Goal: Transaction & Acquisition: Book appointment/travel/reservation

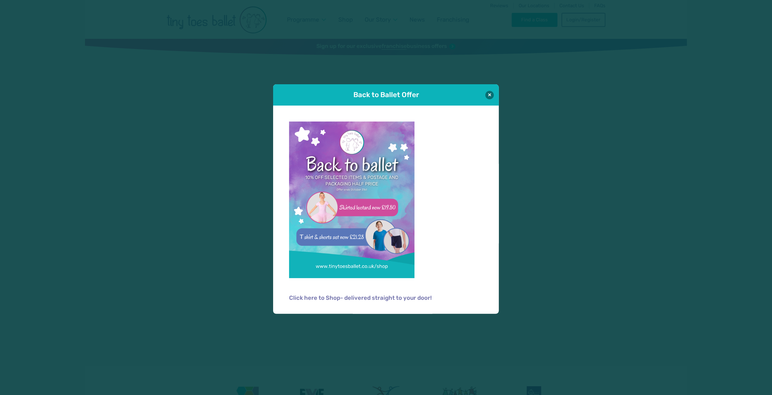
click at [455, 210] on p at bounding box center [386, 204] width 194 height 165
click at [493, 97] on div "Back to Ballet Offer" at bounding box center [386, 94] width 226 height 21
click at [492, 97] on button at bounding box center [489, 95] width 8 height 8
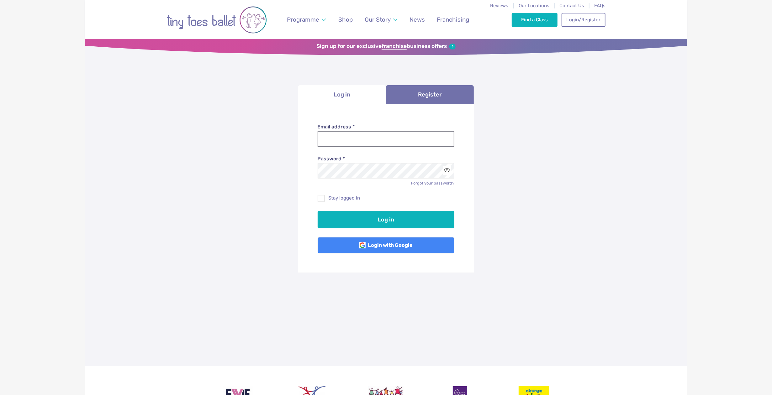
drag, startPoint x: 372, startPoint y: 147, endPoint x: 368, endPoint y: 145, distance: 4.1
click at [372, 147] on div "Password * Forgot your password?" at bounding box center [386, 167] width 137 height 40
click at [365, 142] on input "Email address *" at bounding box center [386, 139] width 137 height 16
type input "**********"
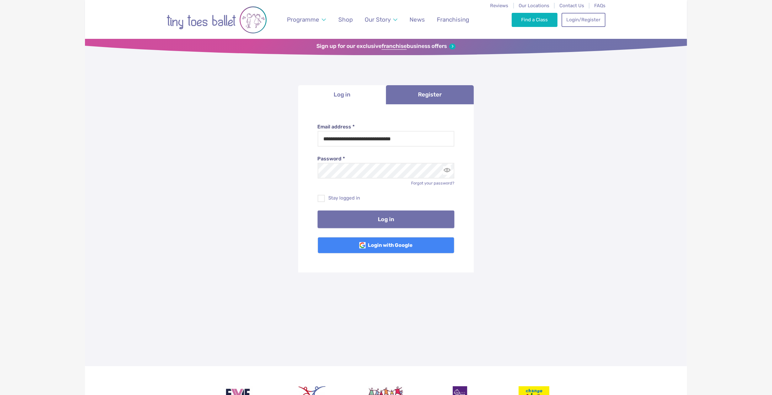
click at [397, 224] on button "Log in" at bounding box center [386, 220] width 137 height 18
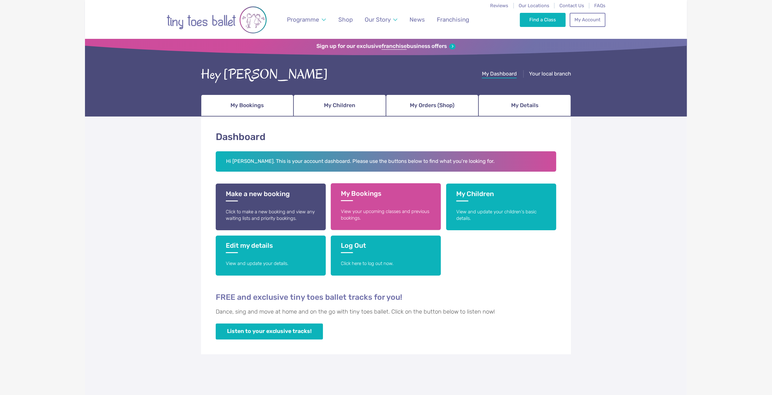
click at [385, 218] on p "View your upcoming classes and previous bookings." at bounding box center [386, 215] width 90 height 13
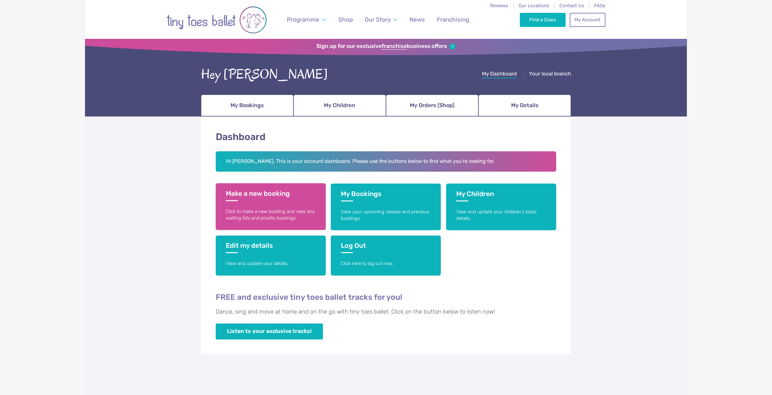
click at [284, 200] on link "Make a new booking Click to make a new booking and view any waiting lists and p…" at bounding box center [271, 206] width 110 height 47
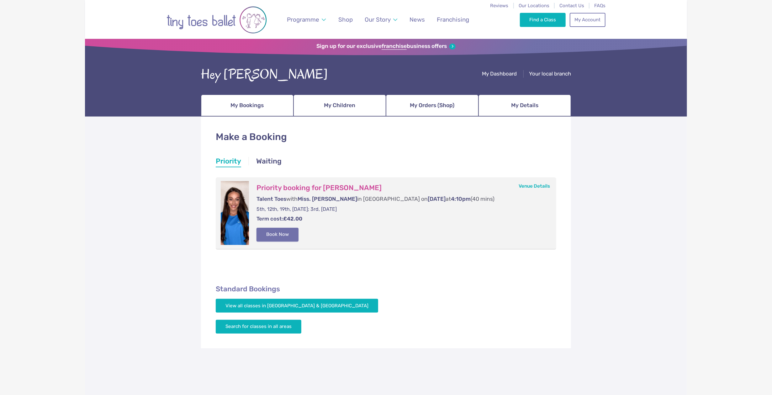
click at [280, 231] on button "Book Now" at bounding box center [278, 235] width 42 height 14
click at [768, 200] on link "Basket 1" at bounding box center [758, 197] width 27 height 25
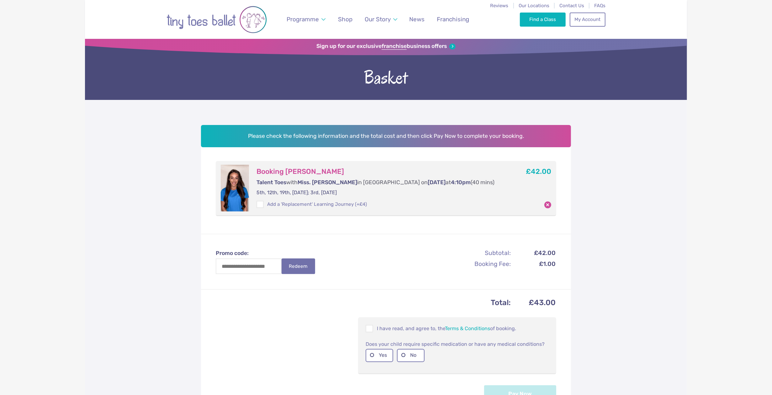
scroll to position [35, 0]
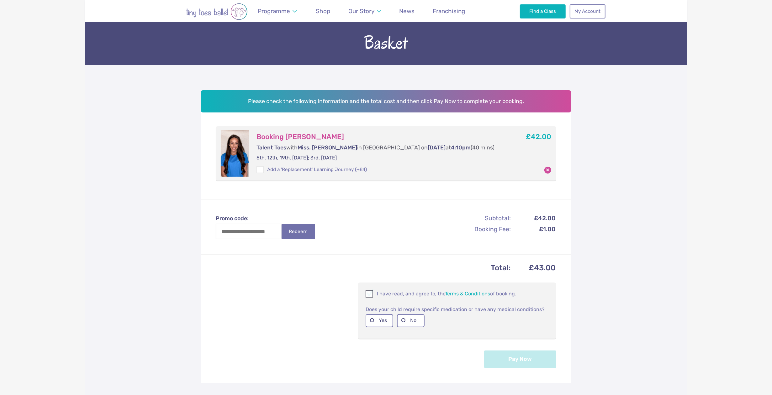
click at [392, 294] on p "I have read, and agree to, the Terms & Conditions of booking." at bounding box center [457, 294] width 183 height 8
drag, startPoint x: 407, startPoint y: 318, endPoint x: 426, endPoint y: 326, distance: 20.6
click at [407, 318] on label "No" at bounding box center [411, 321] width 28 height 13
click at [532, 359] on button "Pay Now" at bounding box center [520, 360] width 72 height 18
